Goal: Task Accomplishment & Management: Use online tool/utility

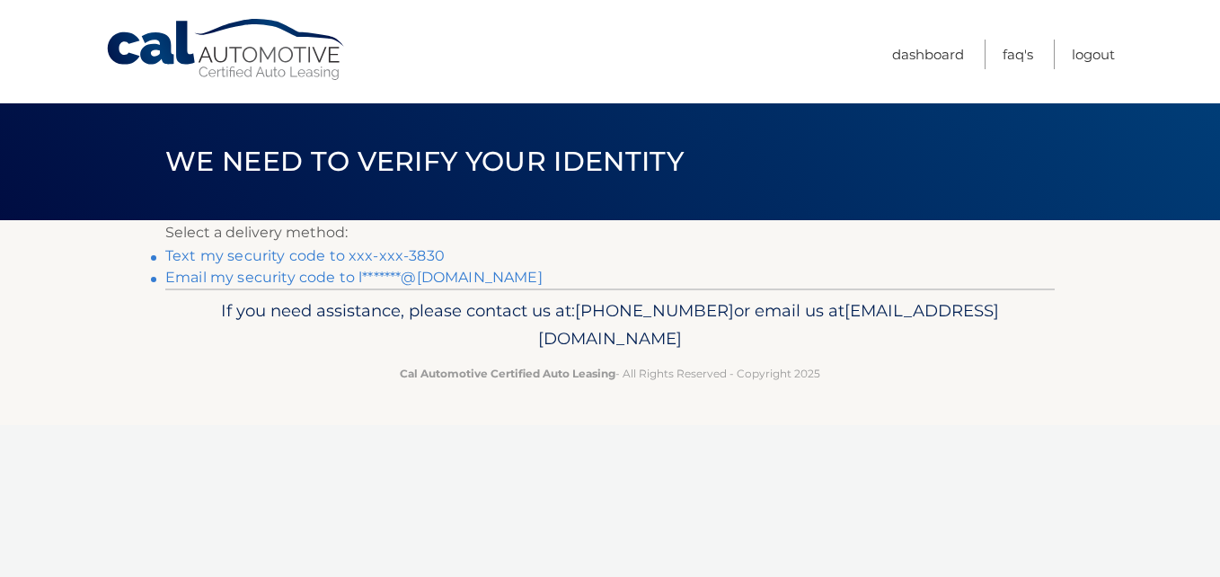
click at [328, 253] on link "Text my security code to xxx-xxx-3830" at bounding box center [304, 255] width 279 height 17
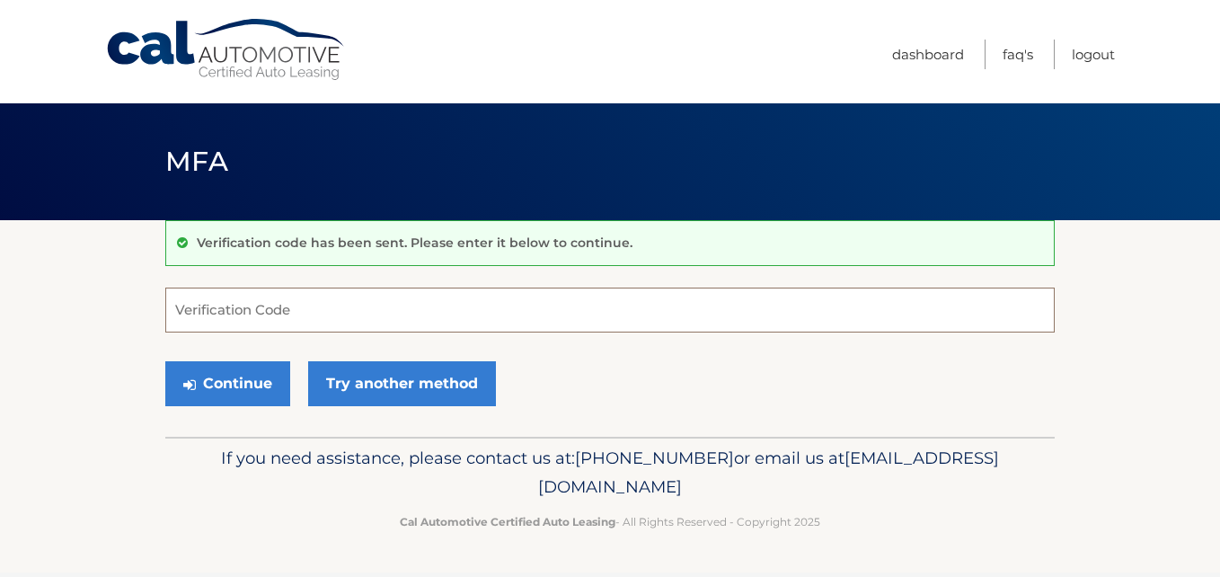
click at [452, 320] on input "Verification Code" at bounding box center [609, 309] width 889 height 45
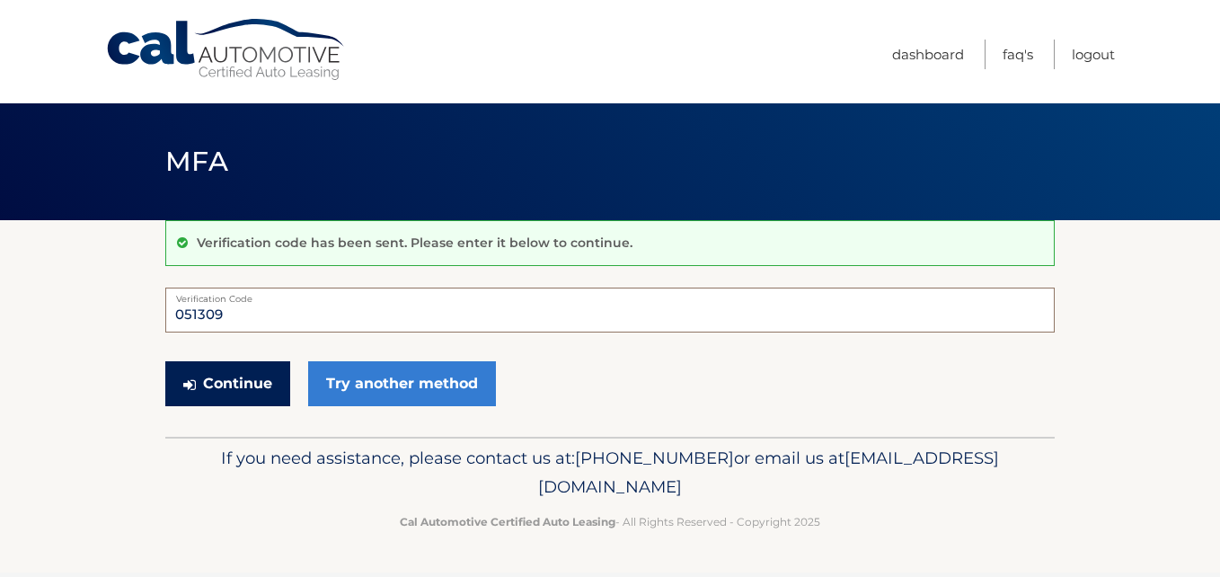
type input "051309"
click at [234, 376] on button "Continue" at bounding box center [227, 383] width 125 height 45
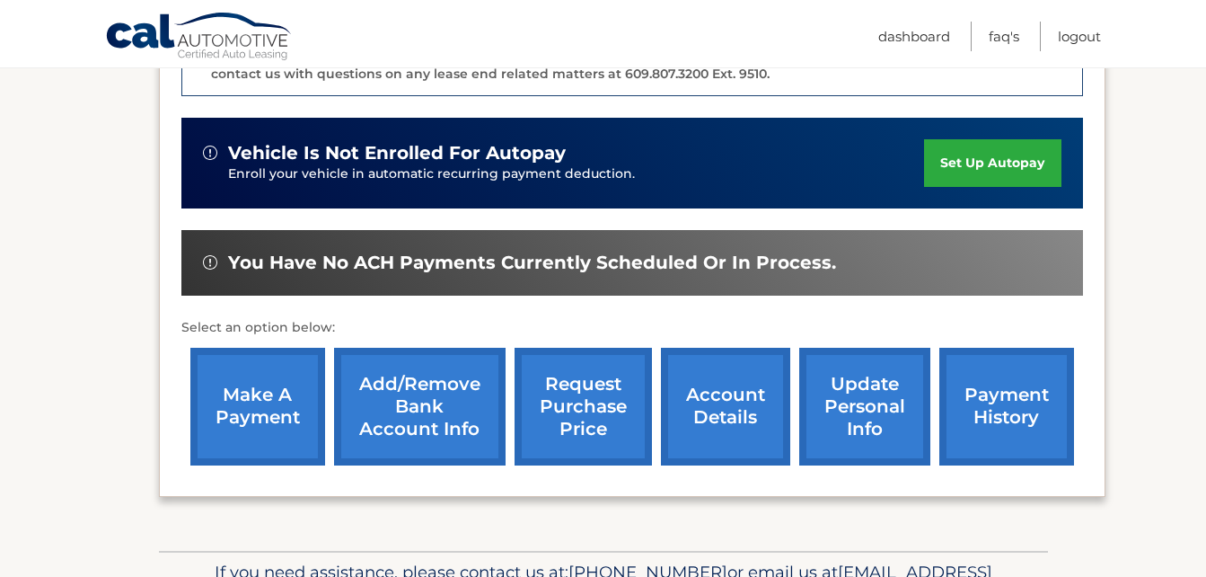
scroll to position [539, 0]
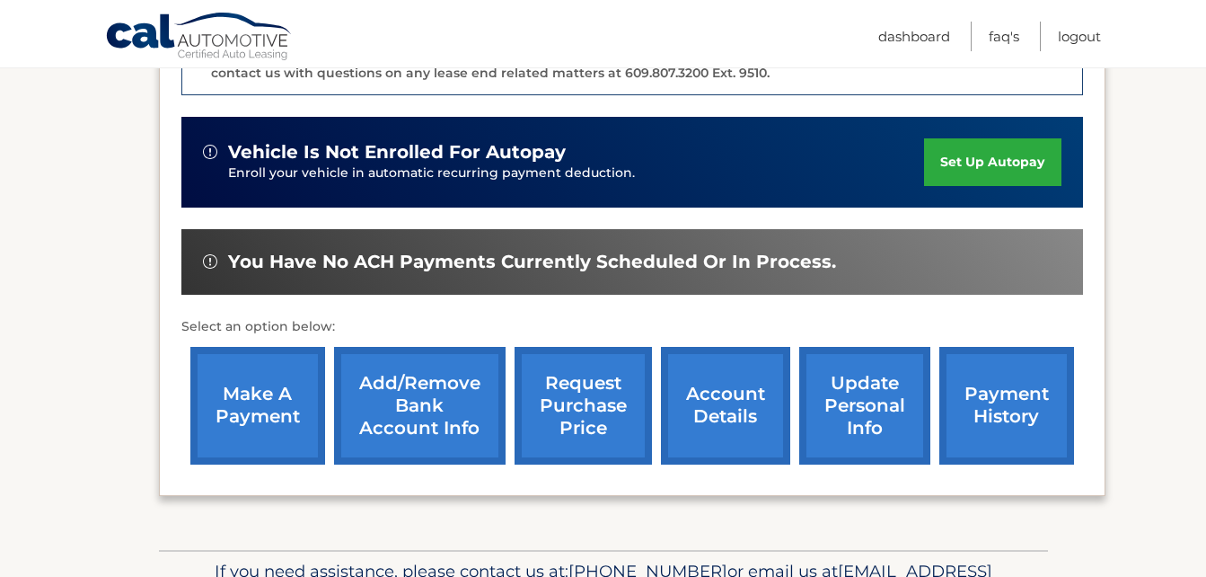
click at [578, 380] on link "request purchase price" at bounding box center [583, 406] width 137 height 118
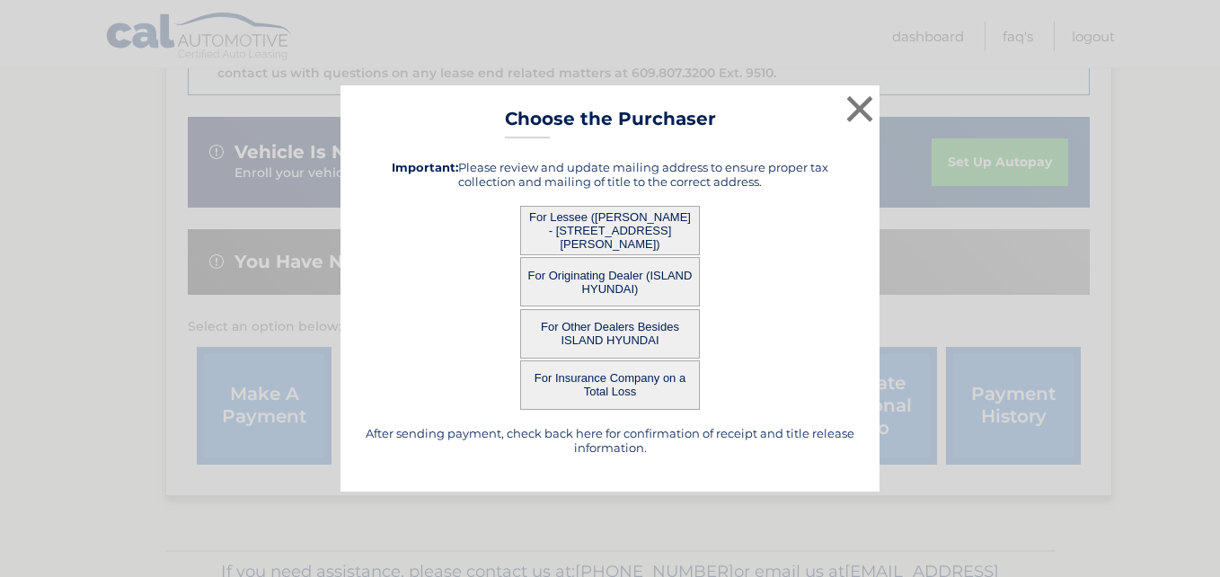
click at [596, 225] on button "For Lessee (LORRAINE TRIVONE - 40 DONNA CT, Apt 1, STATEN ISLAND, NY 10314)" at bounding box center [610, 230] width 180 height 49
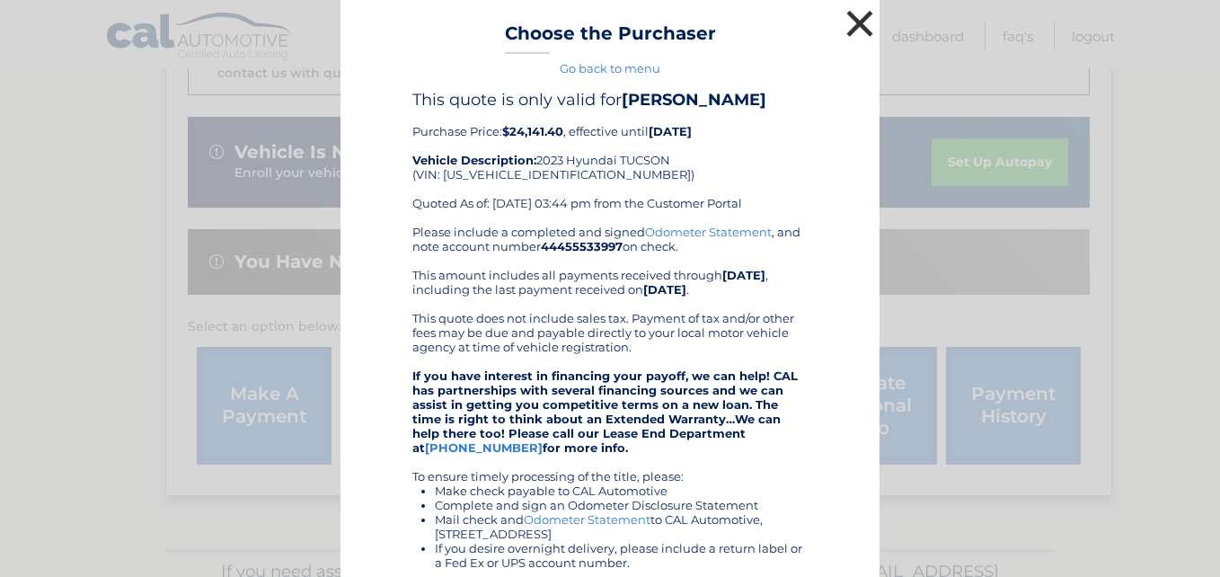
click at [857, 18] on button "×" at bounding box center [860, 23] width 36 height 36
